Goal: Use online tool/utility: Utilize a website feature to perform a specific function

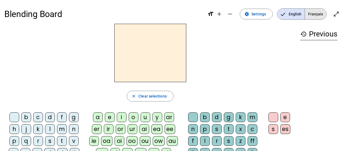
click at [309, 17] on span "Français" at bounding box center [315, 14] width 21 height 11
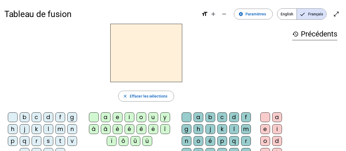
click at [72, 142] on div "v" at bounding box center [72, 141] width 10 height 10
click at [120, 118] on div "e" at bounding box center [118, 118] width 10 height 10
click at [244, 140] on div "r" at bounding box center [246, 141] width 10 height 10
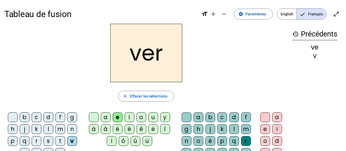
click at [62, 118] on div "f" at bounding box center [60, 118] width 10 height 10
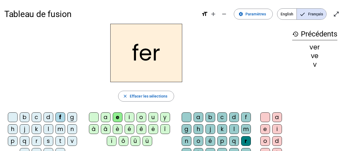
click at [10, 140] on div "p" at bounding box center [13, 141] width 10 height 10
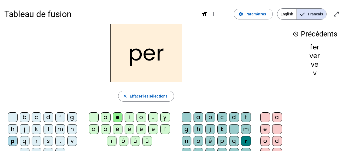
click at [61, 139] on div "t" at bounding box center [60, 141] width 10 height 10
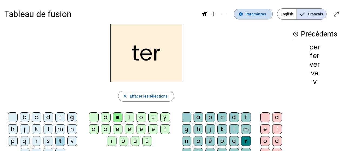
click at [242, 13] on mat-icon "settings" at bounding box center [241, 14] width 5 height 5
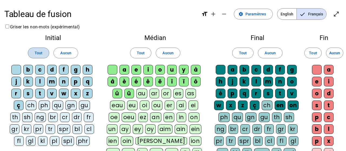
click at [39, 55] on span "Tout" at bounding box center [39, 53] width 8 height 6
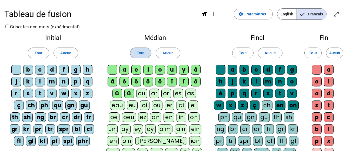
click at [141, 48] on span at bounding box center [140, 53] width 21 height 13
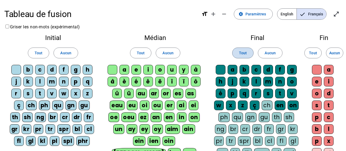
click at [244, 54] on span "Tout" at bounding box center [243, 53] width 8 height 6
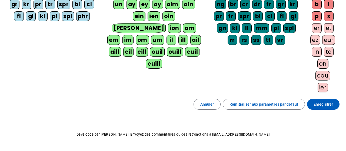
scroll to position [138, 0]
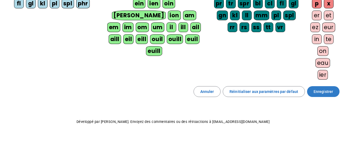
click at [316, 86] on span at bounding box center [323, 91] width 32 height 13
